Goal: Information Seeking & Learning: Find specific page/section

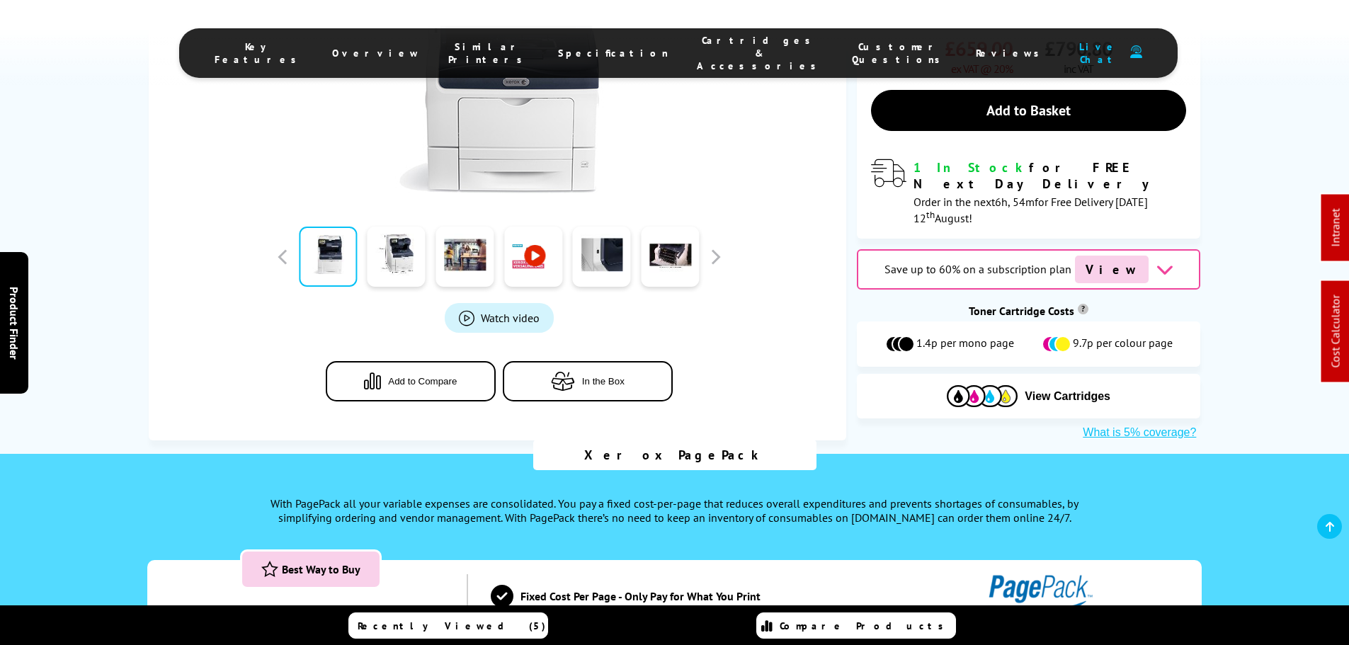
scroll to position [354, 0]
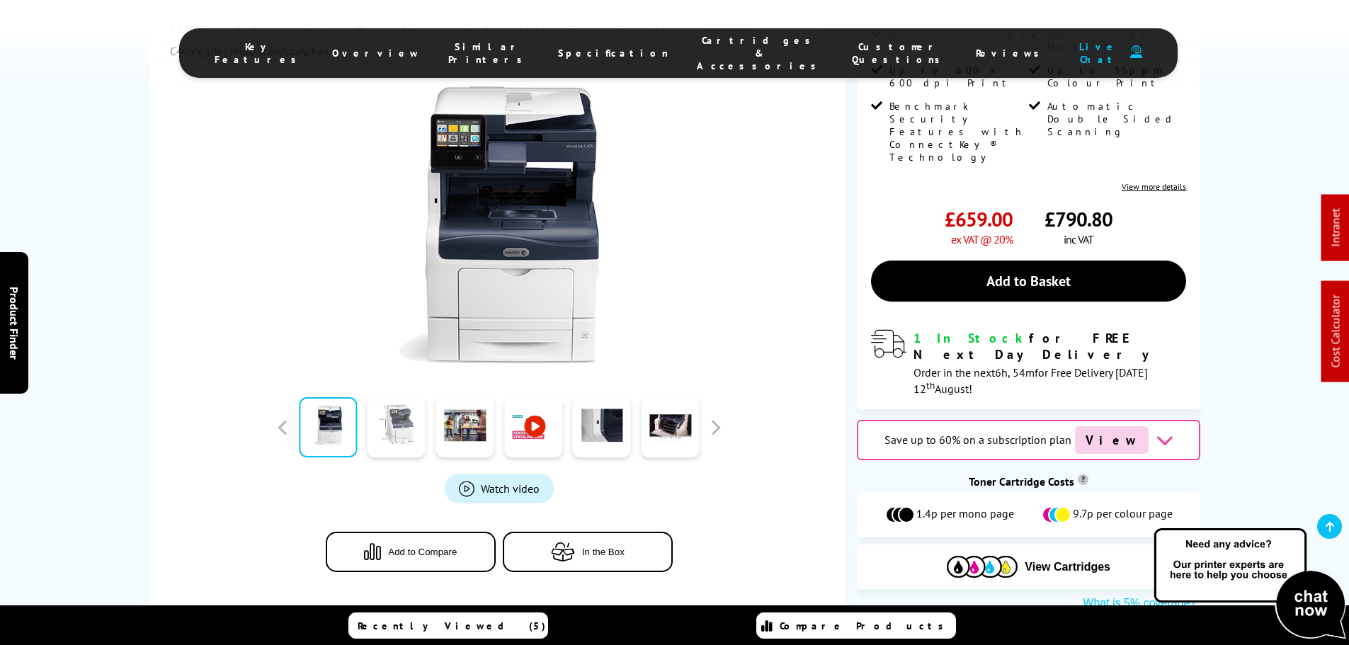
click at [418, 397] on link at bounding box center [397, 427] width 58 height 60
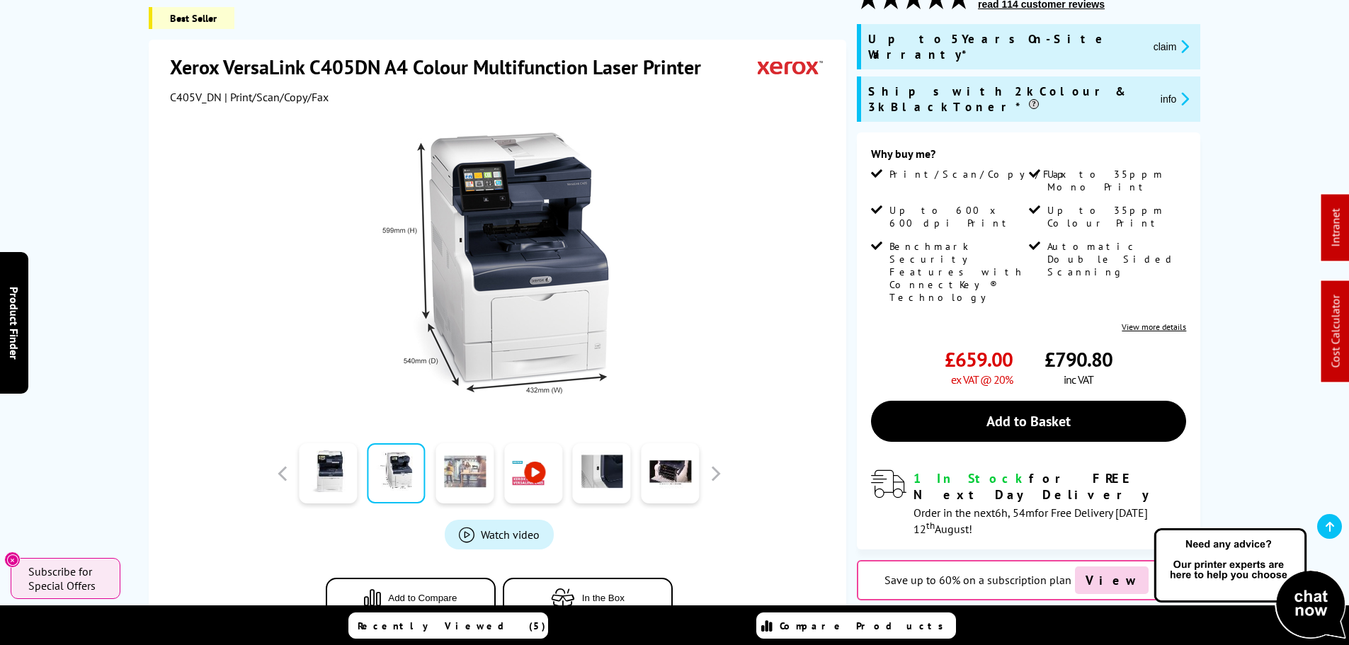
scroll to position [213, 0]
click at [465, 458] on link at bounding box center [465, 474] width 58 height 60
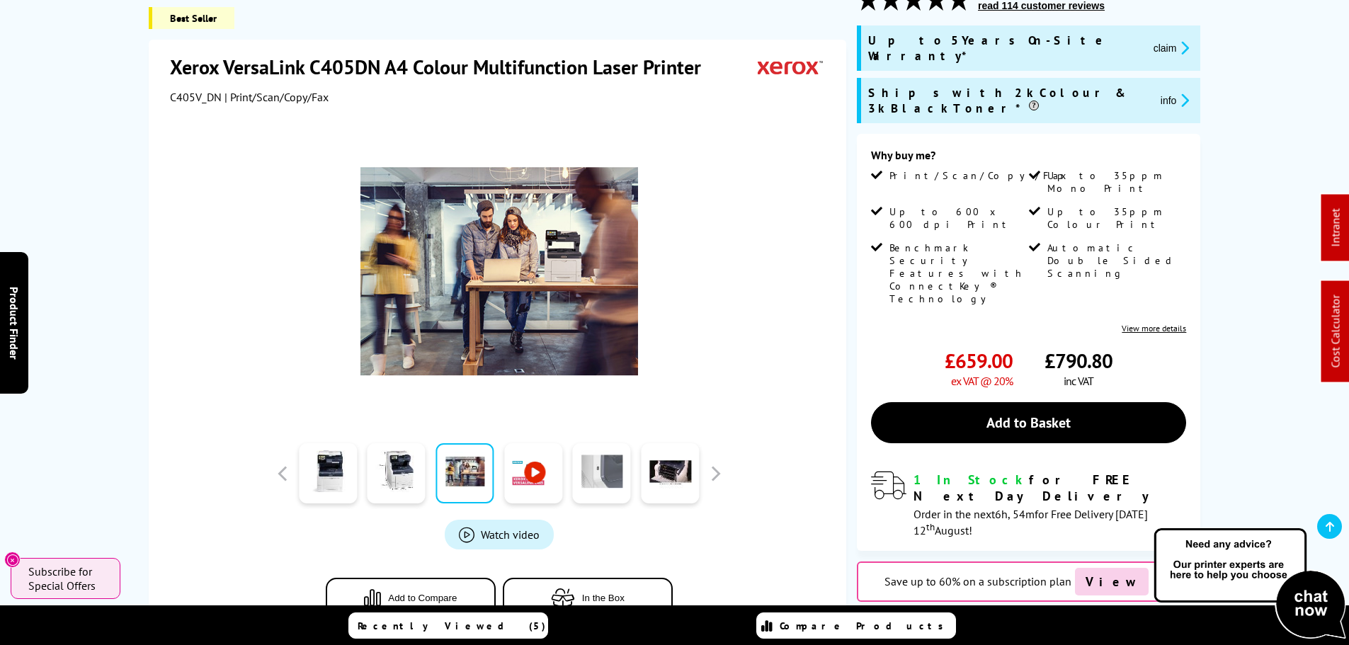
click at [608, 460] on link at bounding box center [602, 474] width 58 height 60
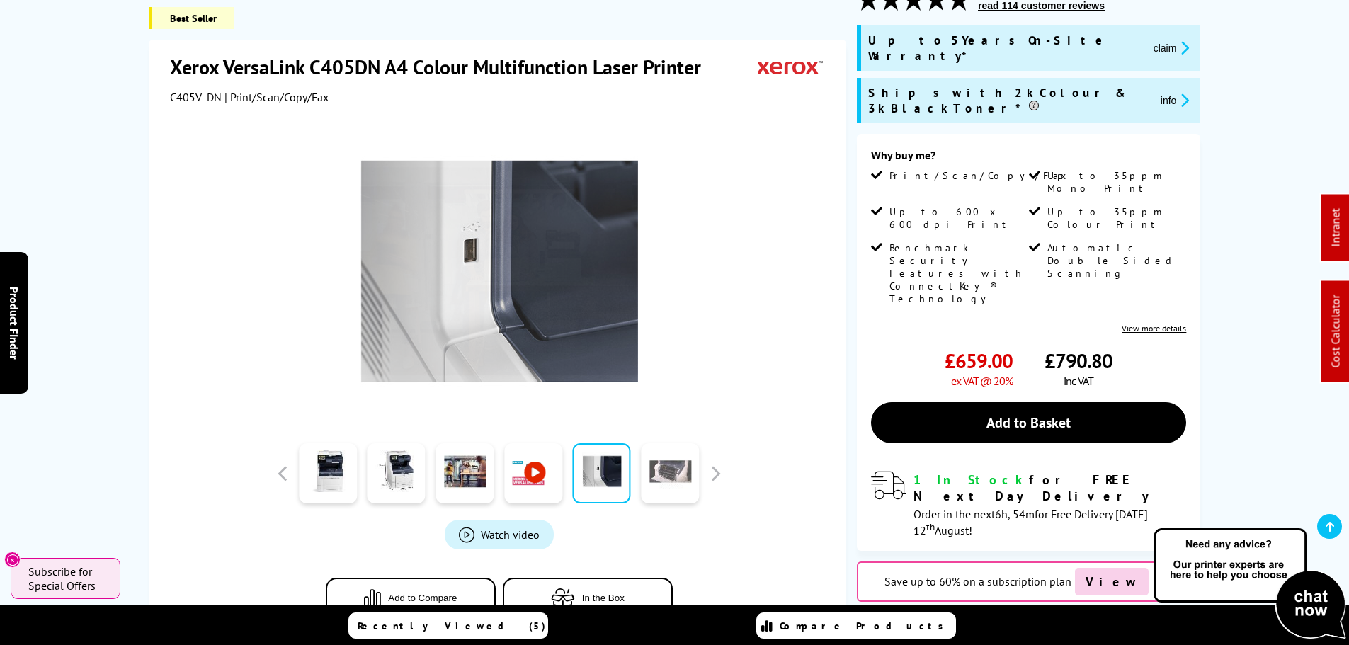
click at [678, 461] on link at bounding box center [670, 474] width 58 height 60
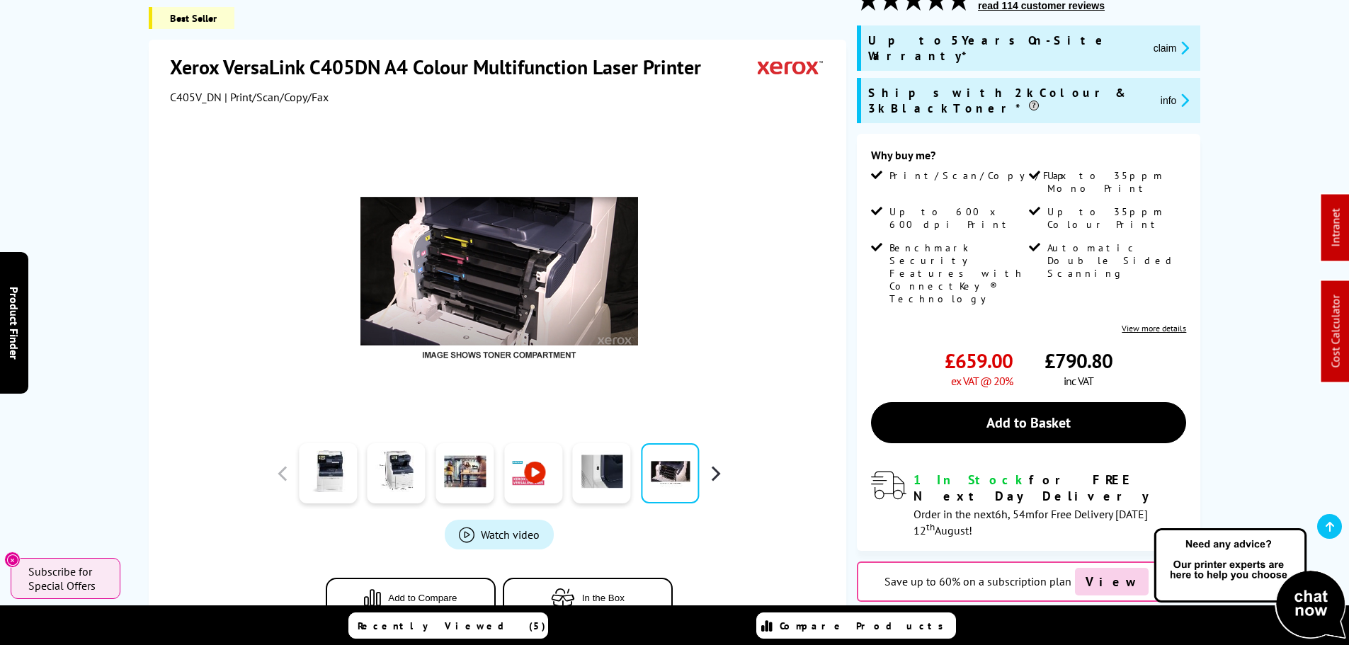
click at [712, 464] on button "button" at bounding box center [715, 473] width 21 height 21
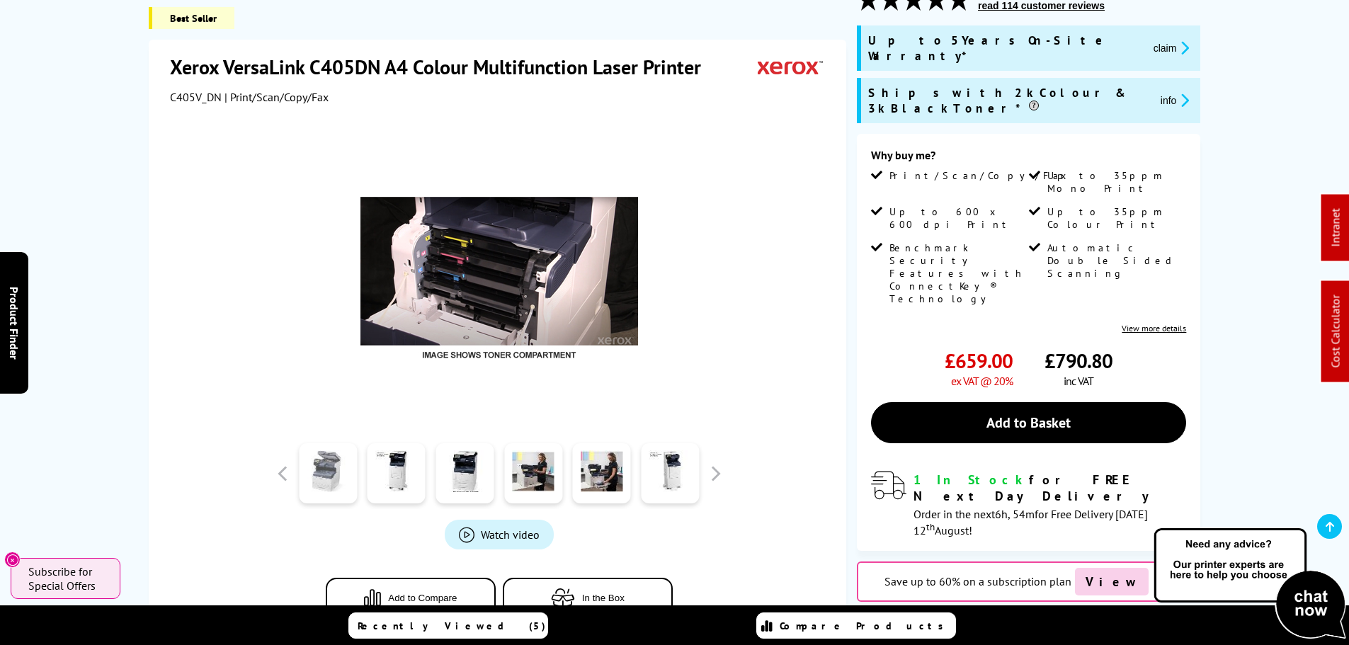
click at [347, 472] on link at bounding box center [328, 474] width 58 height 60
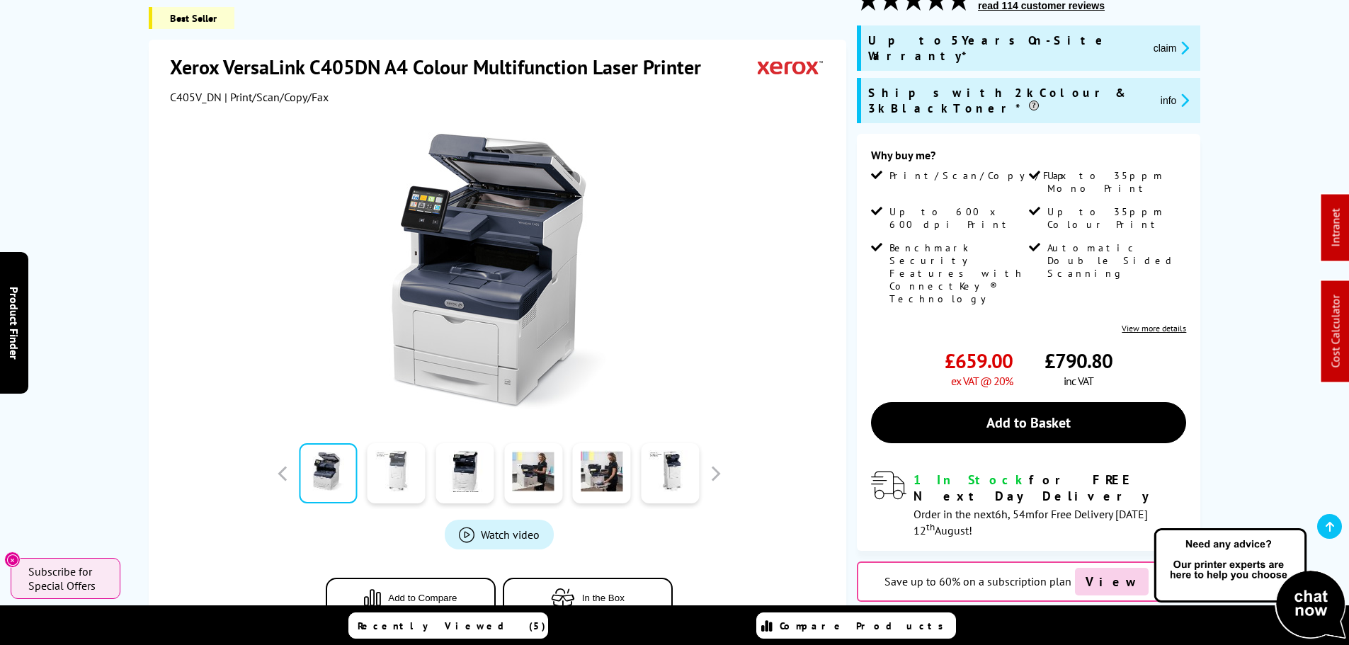
click at [397, 465] on link at bounding box center [397, 474] width 58 height 60
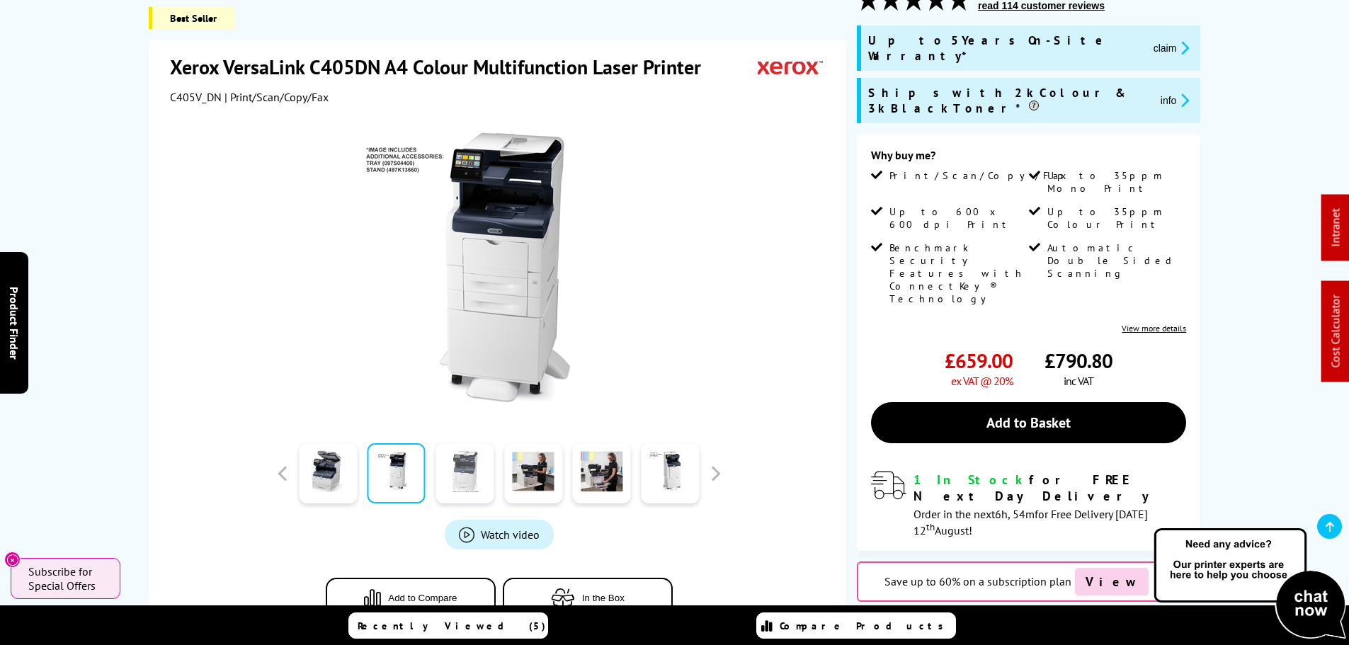
click at [448, 463] on link at bounding box center [465, 474] width 58 height 60
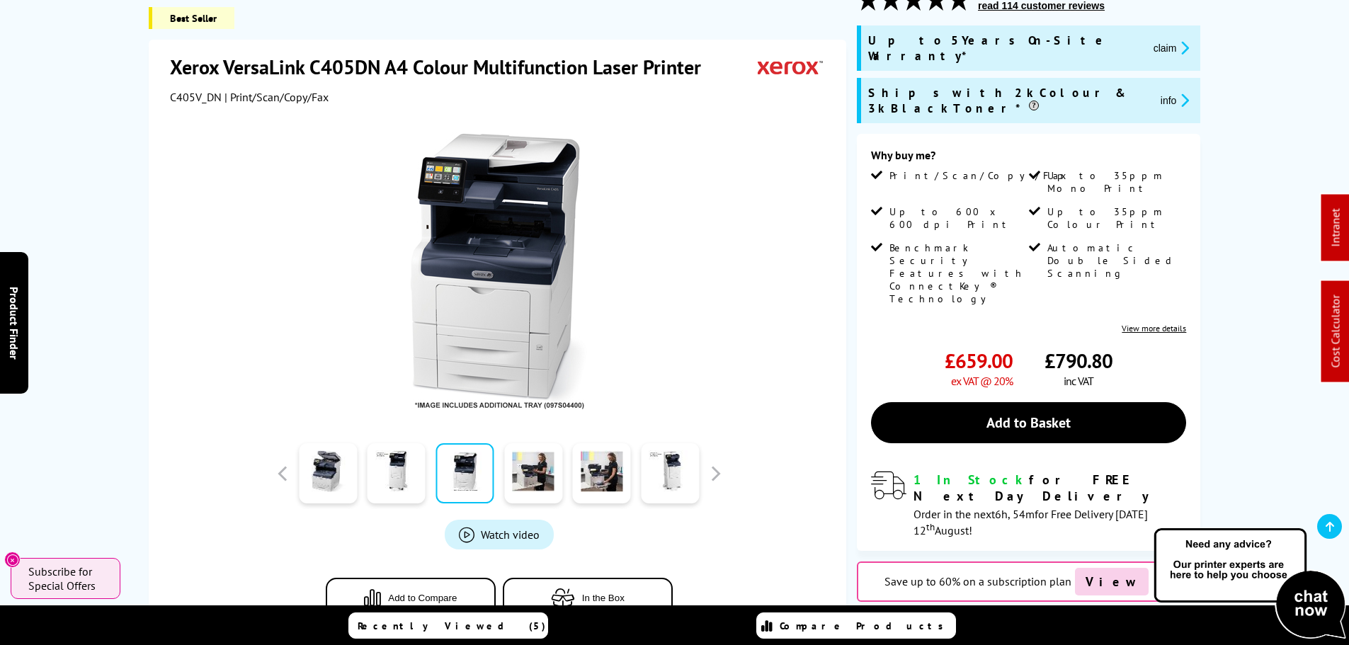
click at [494, 467] on link at bounding box center [465, 474] width 58 height 60
click at [643, 464] on link at bounding box center [670, 474] width 58 height 60
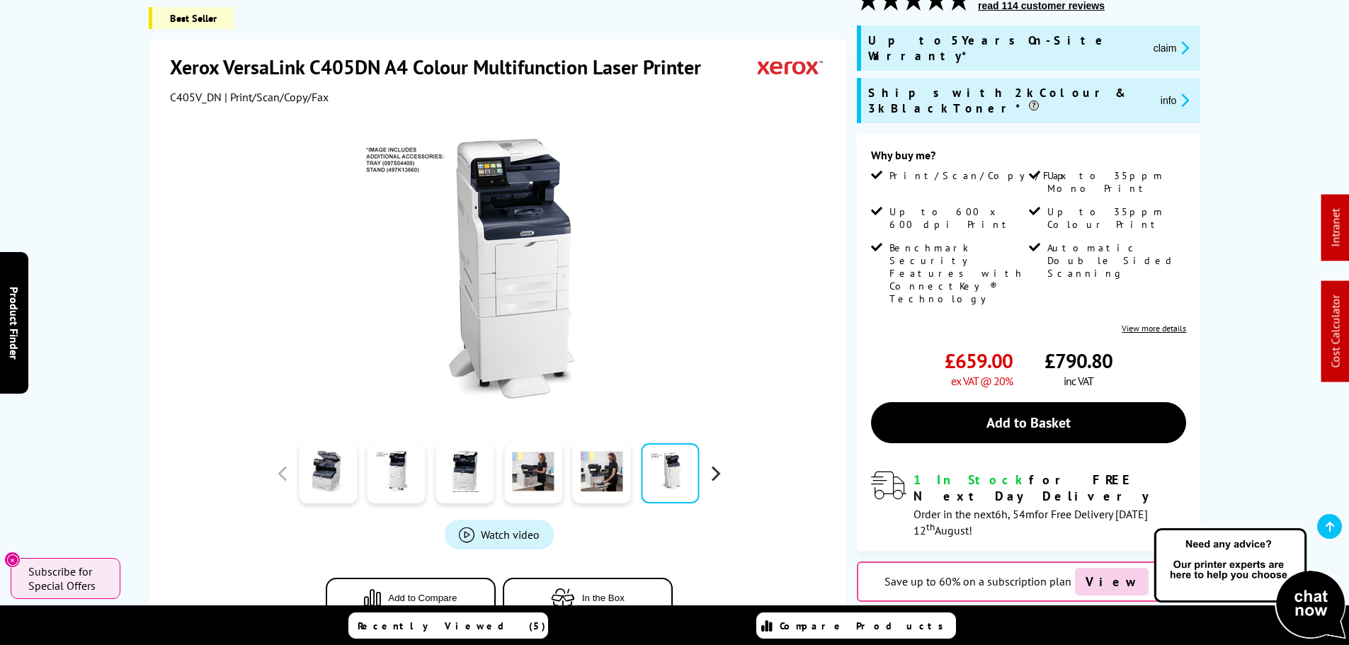
click at [706, 463] on button "button" at bounding box center [715, 473] width 21 height 21
click at [555, 471] on link at bounding box center [533, 474] width 58 height 60
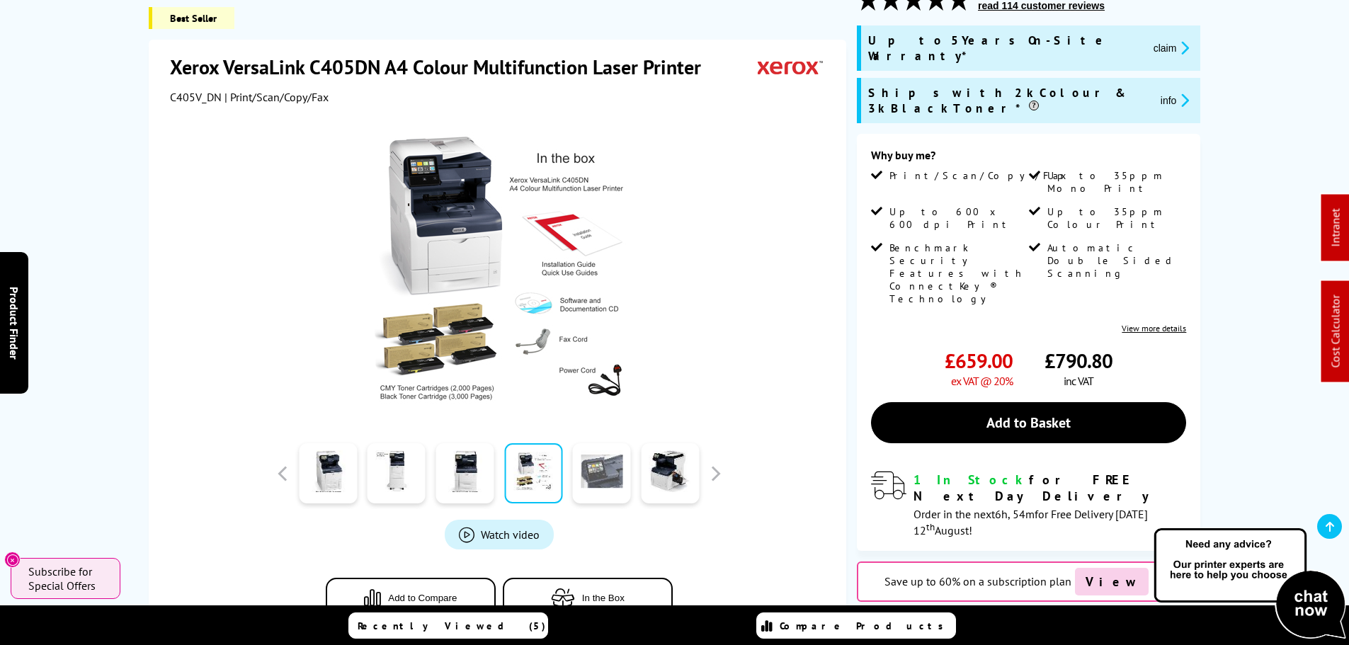
click at [592, 472] on link at bounding box center [602, 474] width 58 height 60
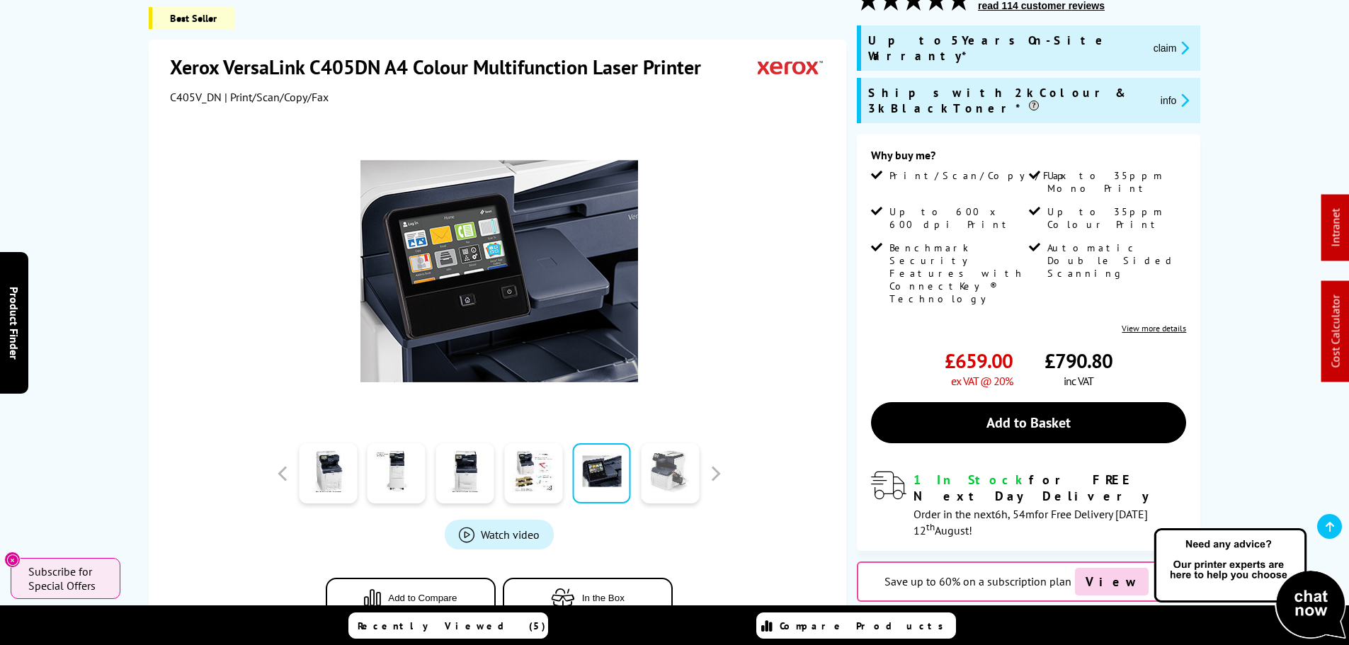
click at [654, 468] on link at bounding box center [670, 474] width 58 height 60
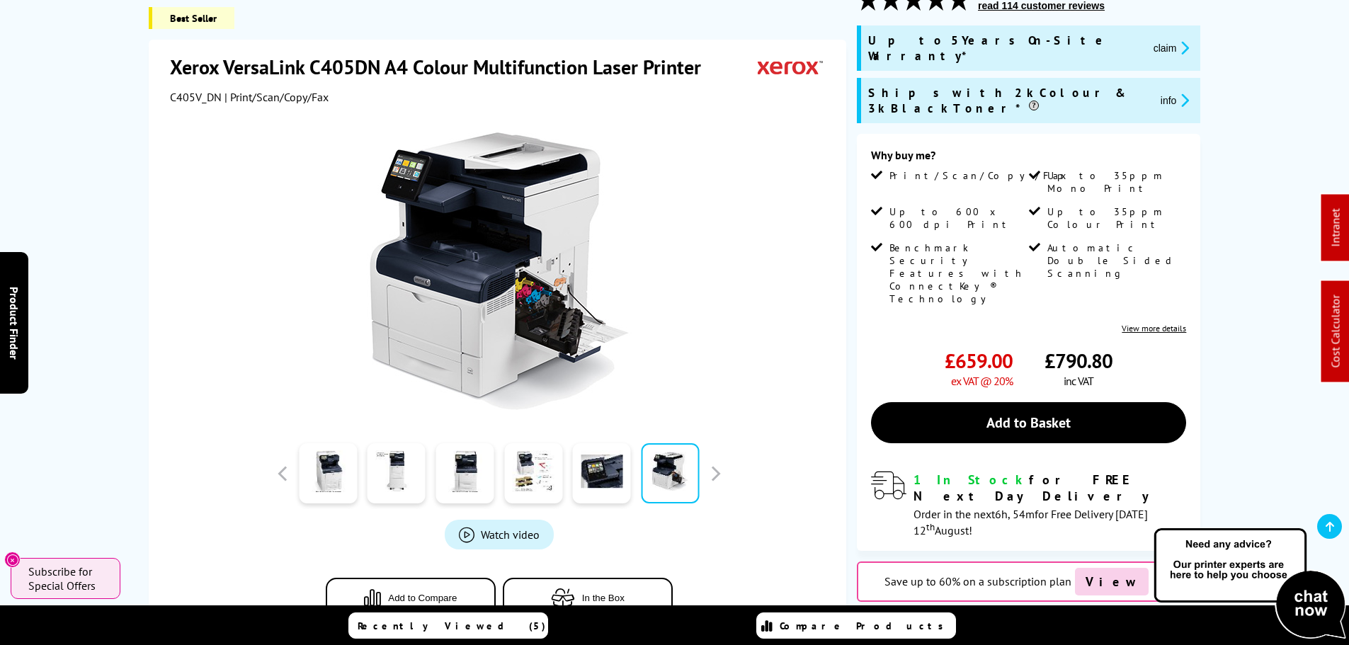
scroll to position [0, 0]
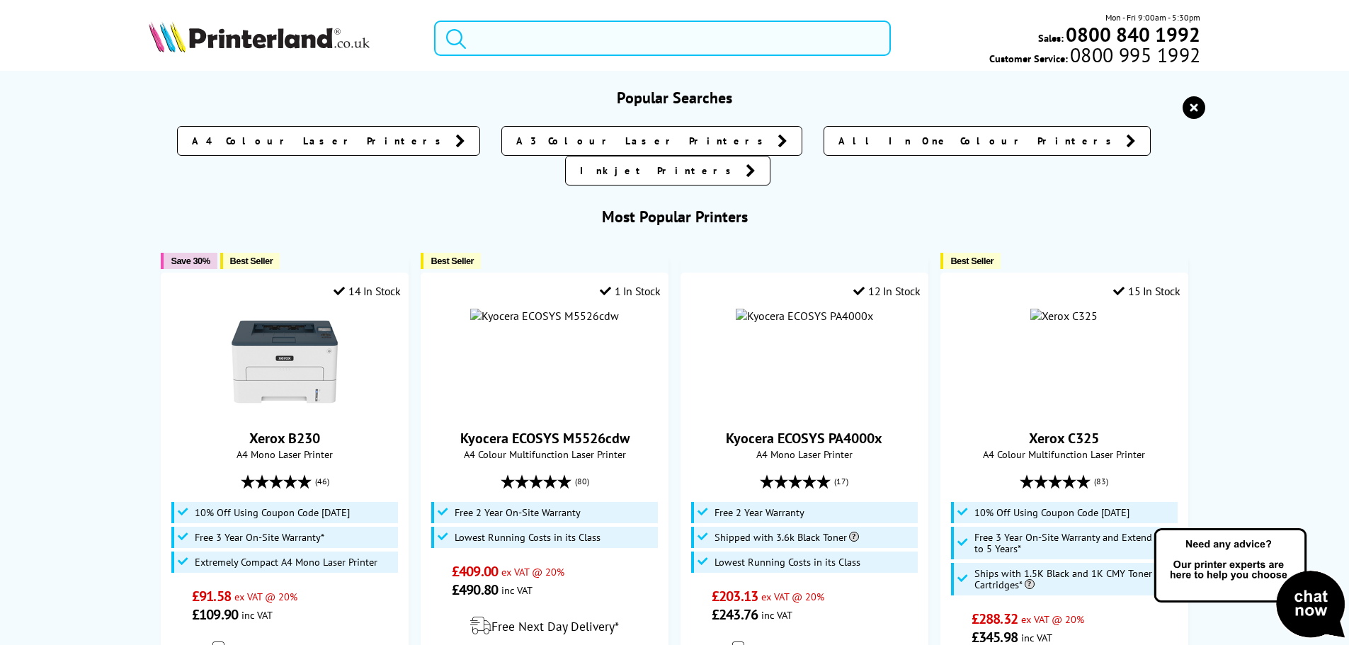
click at [565, 41] on input "search" at bounding box center [662, 38] width 457 height 35
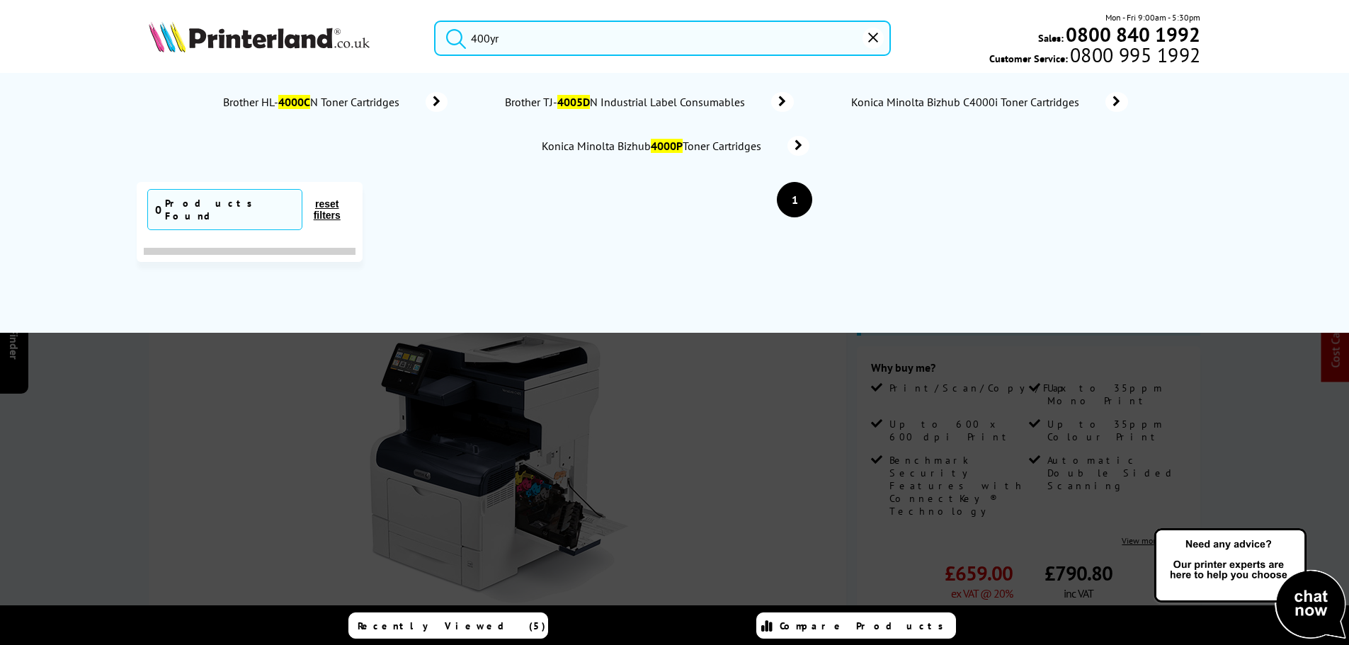
drag, startPoint x: 565, startPoint y: 42, endPoint x: 589, endPoint y: 55, distance: 27.3
click at [616, 56] on div "400yr Mon - Fri 9:00am - 5:30pm Sales: 0800 840 1992 Customer Service: 0800 995…" at bounding box center [674, 42] width 1133 height 62
drag, startPoint x: 549, startPoint y: 40, endPoint x: 190, endPoint y: 4, distance: 361.0
click at [212, 4] on header "400yr Mon - Fri 9:00am - 5:30pm Sales: 0800 840 1992 Customer Service: 0800 995…" at bounding box center [674, 60] width 1349 height 121
paste input "Brother MFC-J6940DW"
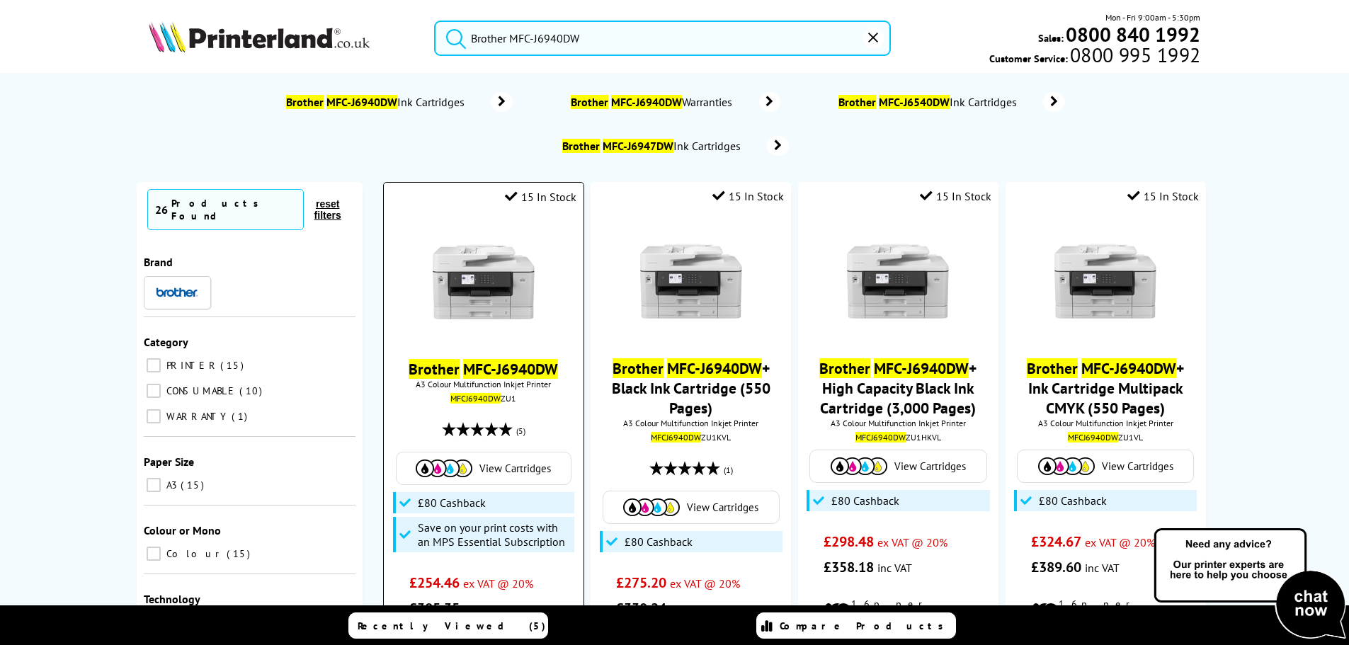
type input "Brother MFC-J6940DW"
click at [504, 286] on img at bounding box center [484, 282] width 106 height 106
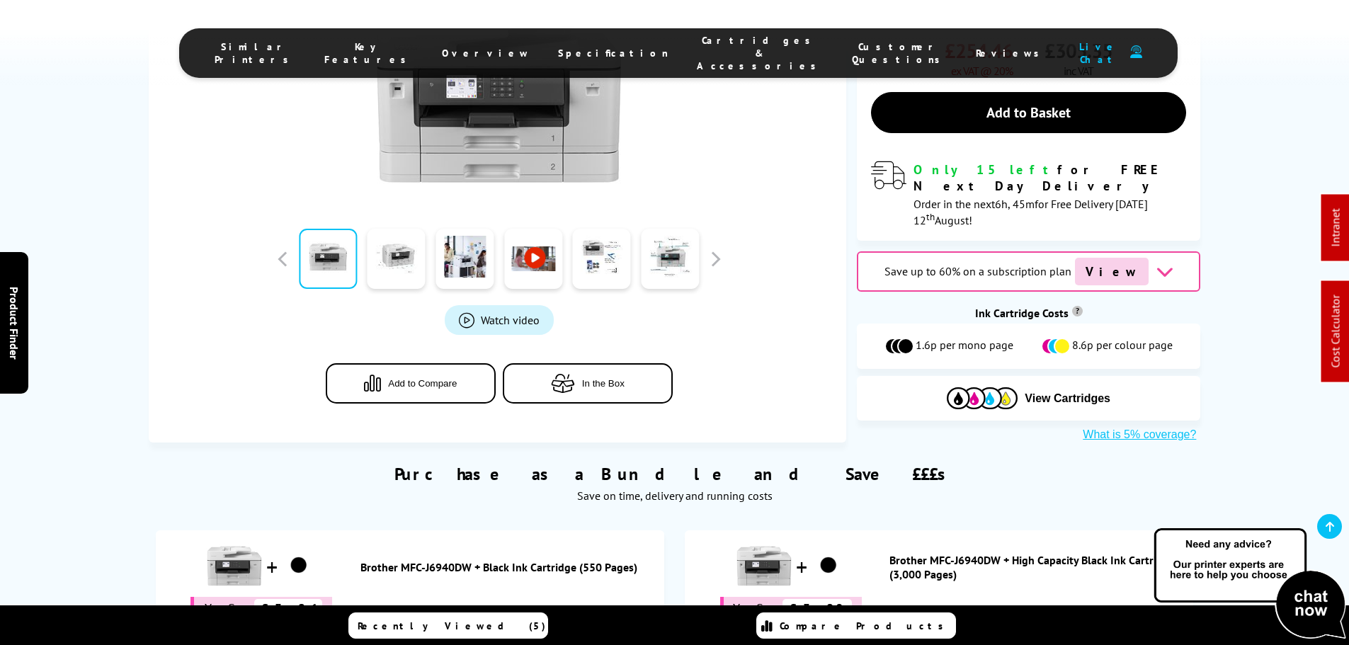
scroll to position [425, 0]
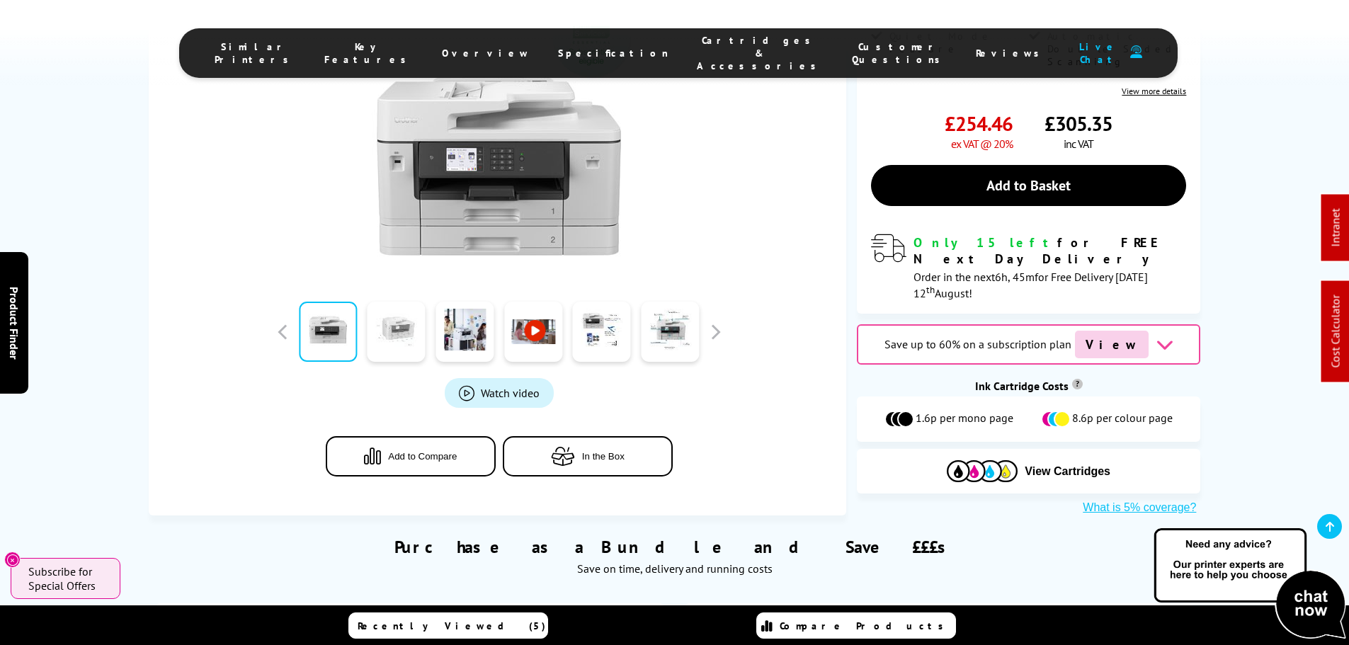
click at [391, 302] on link at bounding box center [397, 332] width 58 height 60
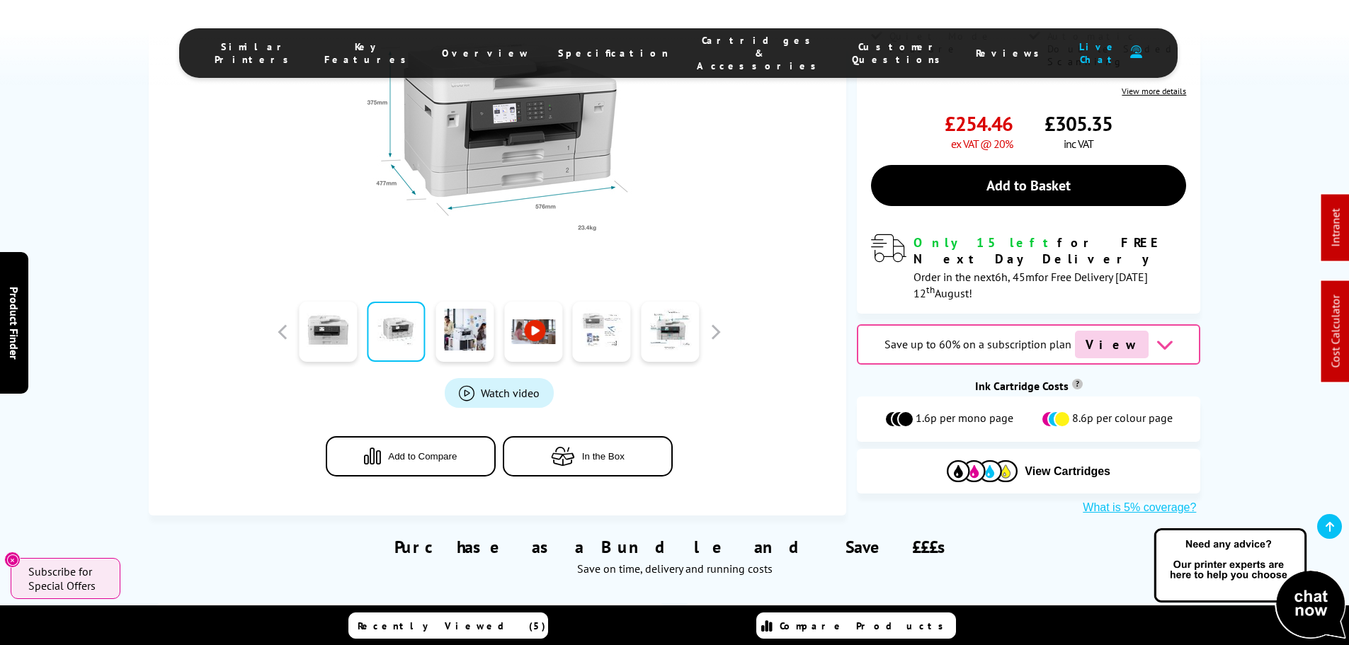
click at [612, 302] on link at bounding box center [602, 332] width 58 height 60
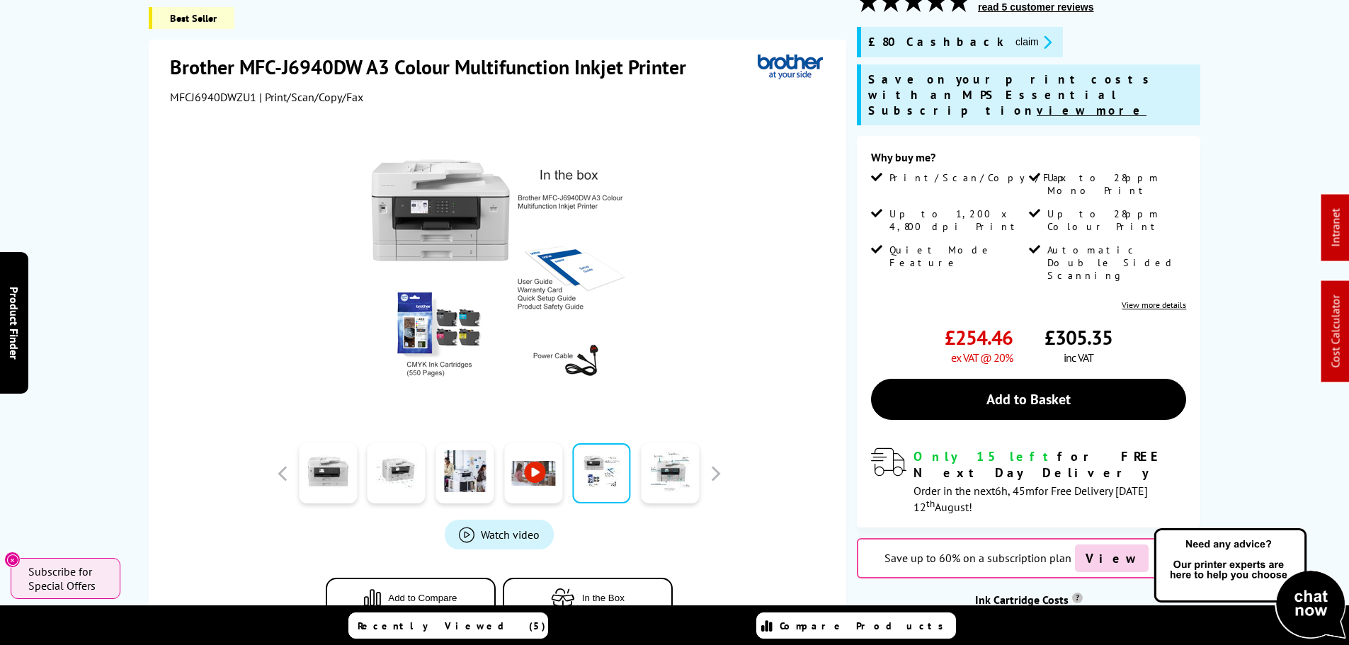
scroll to position [71, 0]
